Goal: Information Seeking & Learning: Learn about a topic

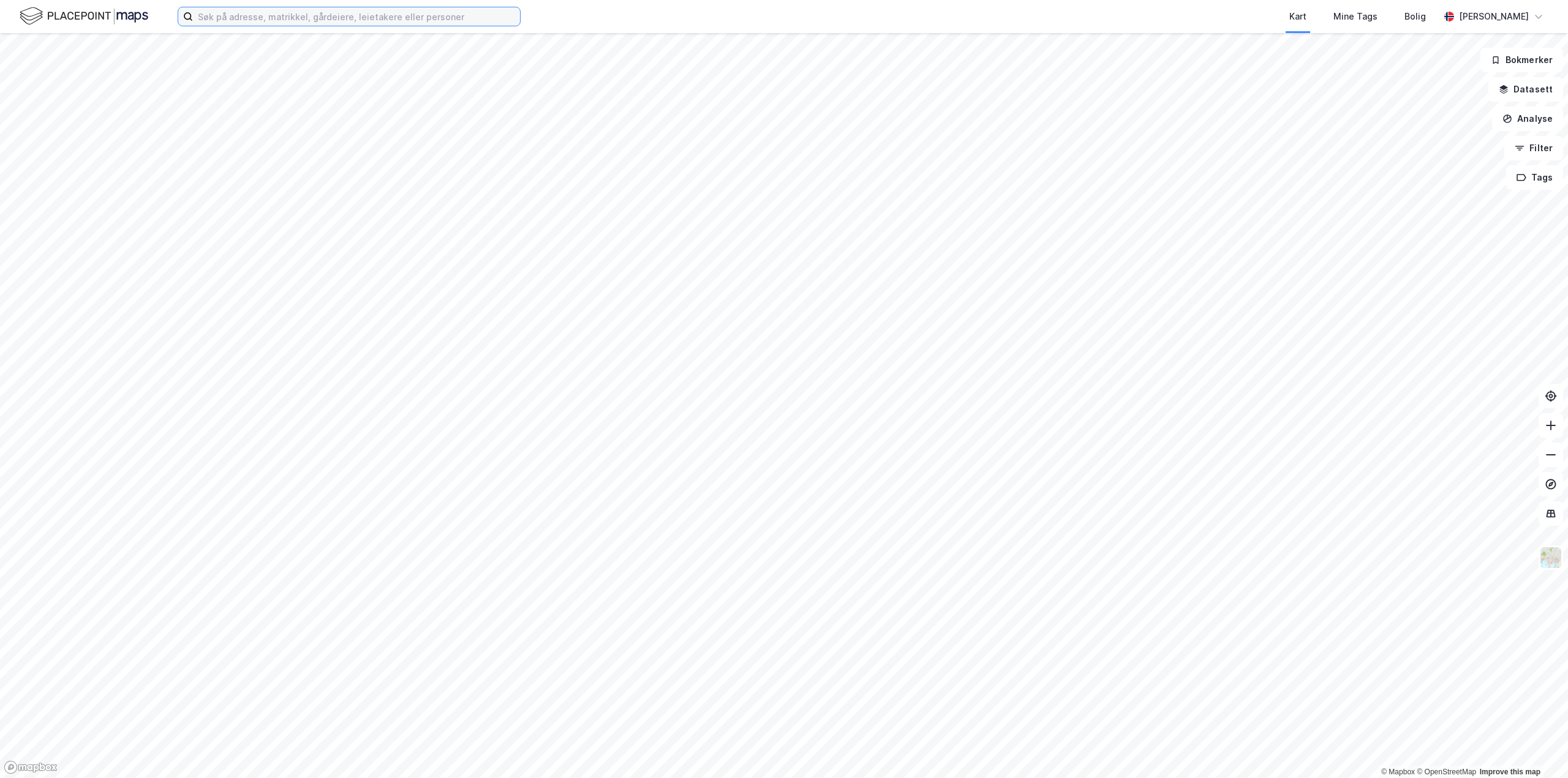
click at [304, 22] on input at bounding box center [356, 16] width 327 height 19
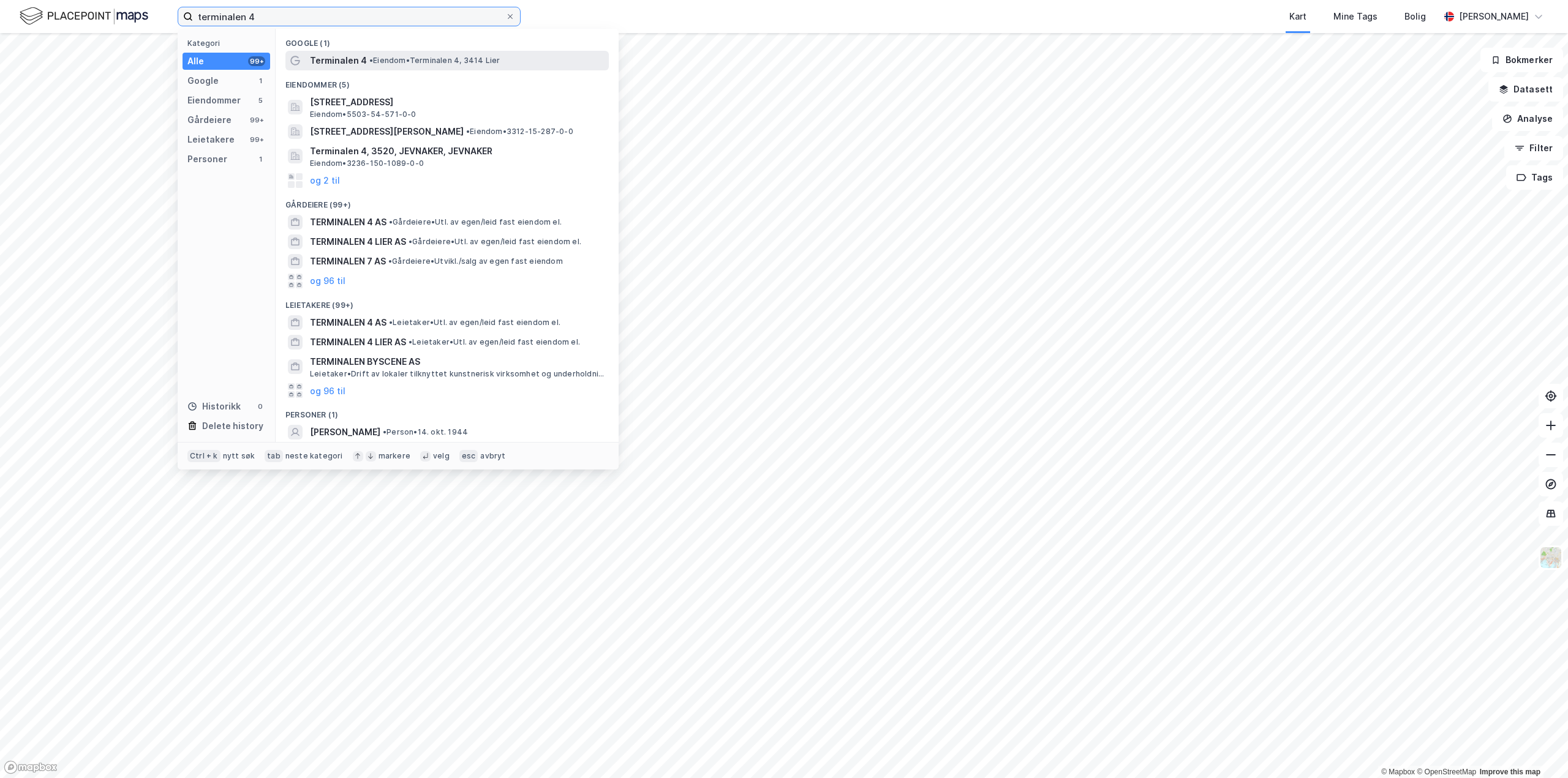
type input "terminalen 4"
